Goal: Task Accomplishment & Management: Use online tool/utility

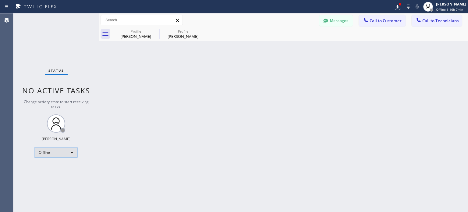
click at [70, 153] on div "Offline" at bounding box center [56, 153] width 43 height 10
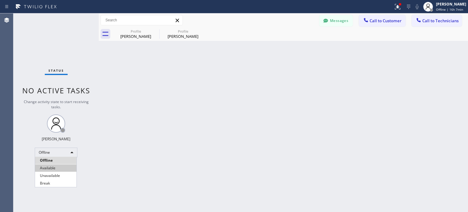
click at [65, 166] on li "Available" at bounding box center [55, 167] width 41 height 7
click at [405, 7] on icon at bounding box center [408, 6] width 7 height 7
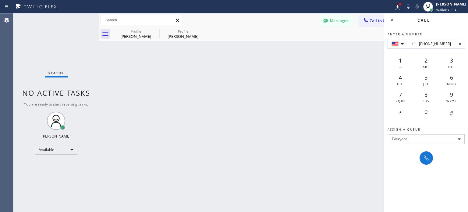
type input "+1 [PHONE_NUMBER]"
click at [429, 164] on div at bounding box center [426, 157] width 13 height 13
click at [427, 158] on icon at bounding box center [426, 157] width 7 height 7
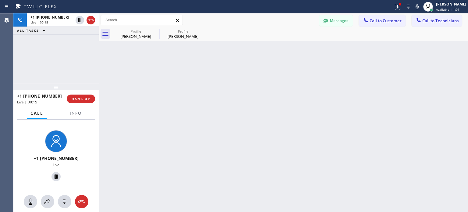
click at [77, 90] on div at bounding box center [55, 86] width 85 height 7
click at [81, 95] on button "HANG UP" at bounding box center [81, 99] width 28 height 9
click at [83, 98] on span "HANG UP" at bounding box center [81, 99] width 19 height 4
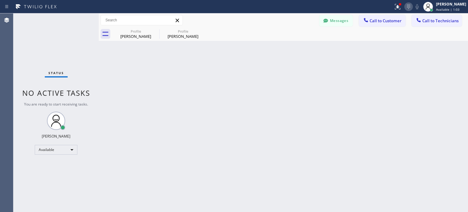
click at [408, 5] on icon at bounding box center [408, 6] width 7 height 7
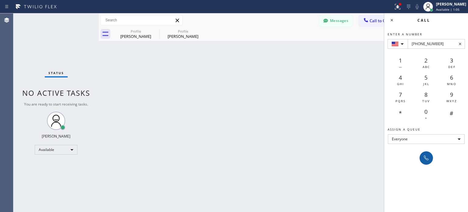
type input "[PHONE_NUMBER]"
click at [427, 156] on icon at bounding box center [426, 157] width 7 height 7
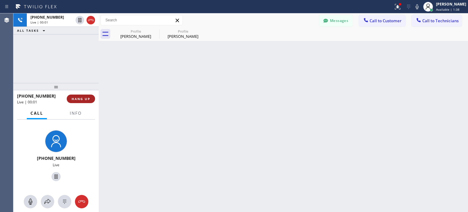
click at [84, 97] on span "HANG UP" at bounding box center [81, 99] width 19 height 4
click at [84, 98] on span "HANG UP" at bounding box center [81, 99] width 19 height 4
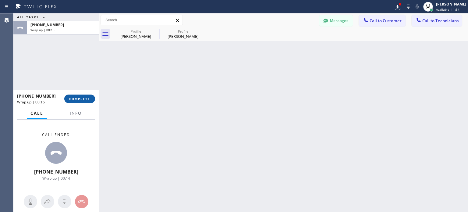
click at [83, 101] on button "COMPLETE" at bounding box center [79, 99] width 31 height 9
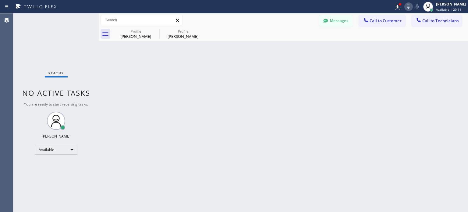
click at [406, 6] on icon at bounding box center [408, 6] width 7 height 7
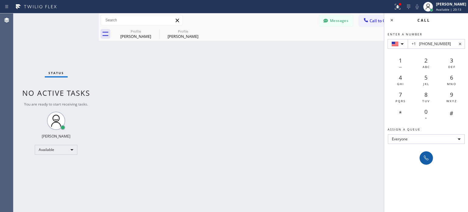
type input "+1 [PHONE_NUMBER]"
drag, startPoint x: 426, startPoint y: 160, endPoint x: 341, endPoint y: 90, distance: 110.5
click at [426, 160] on icon at bounding box center [426, 157] width 7 height 7
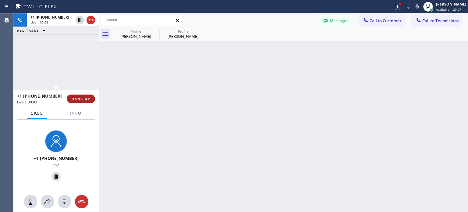
click at [84, 102] on button "HANG UP" at bounding box center [81, 99] width 28 height 9
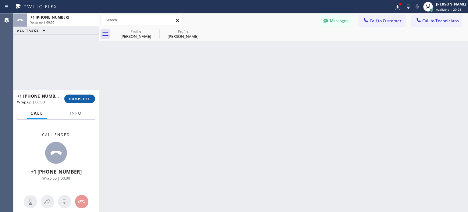
click at [84, 100] on span "COMPLETE" at bounding box center [79, 99] width 21 height 4
